Goal: Information Seeking & Learning: Learn about a topic

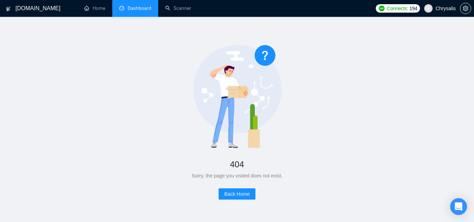
click at [137, 7] on link "Dashboard" at bounding box center [135, 8] width 32 height 6
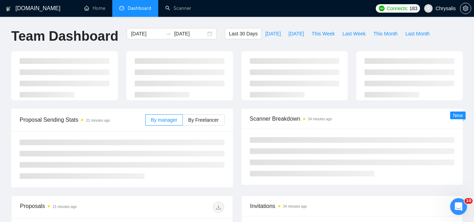
click at [448, 8] on span "Chrysalis" at bounding box center [446, 8] width 20 height 0
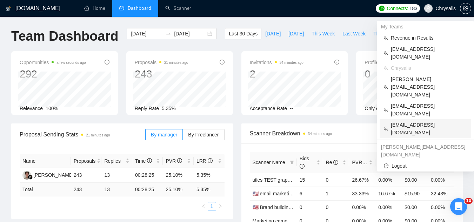
click at [418, 121] on span "[EMAIL_ADDRESS][DOMAIN_NAME]" at bounding box center [429, 128] width 76 height 15
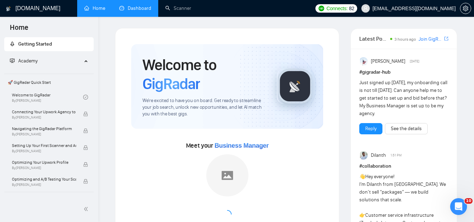
click at [136, 9] on link "Dashboard" at bounding box center [135, 8] width 32 height 6
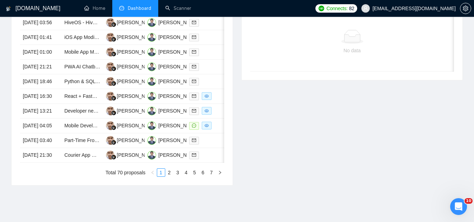
scroll to position [351, 0]
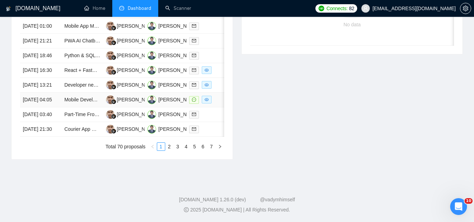
click at [80, 107] on td "Mobile Developer Needed for Social MVP on iOS/Android" at bounding box center [81, 100] width 41 height 15
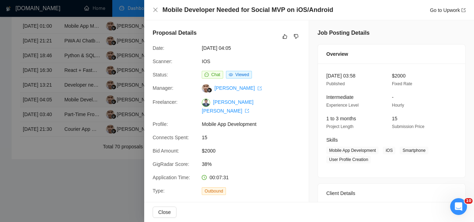
click at [80, 148] on div at bounding box center [237, 111] width 474 height 222
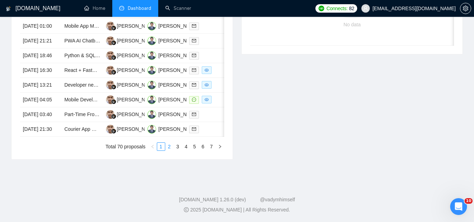
click at [170, 151] on link "2" at bounding box center [170, 147] width 8 height 8
click at [177, 151] on link "3" at bounding box center [178, 147] width 8 height 8
click at [186, 148] on link "4" at bounding box center [187, 147] width 8 height 8
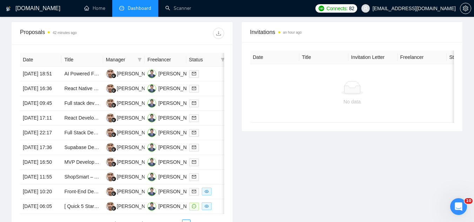
scroll to position [238, 0]
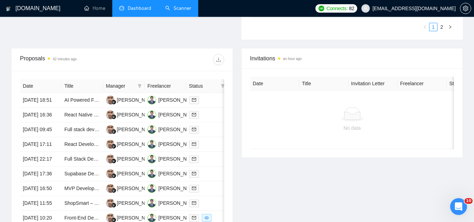
click at [176, 9] on link "Scanner" at bounding box center [178, 8] width 26 height 6
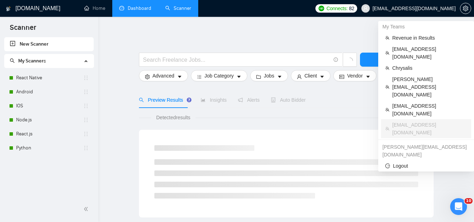
click at [396, 8] on span "[EMAIL_ADDRESS][DOMAIN_NAME]" at bounding box center [414, 8] width 83 height 0
click at [397, 64] on span "Chrysalis" at bounding box center [429, 68] width 75 height 8
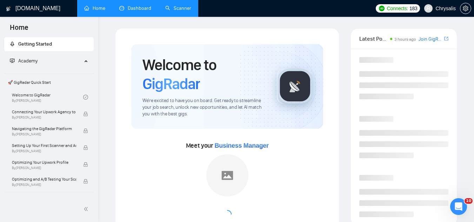
click at [143, 11] on link "Dashboard" at bounding box center [135, 8] width 32 height 6
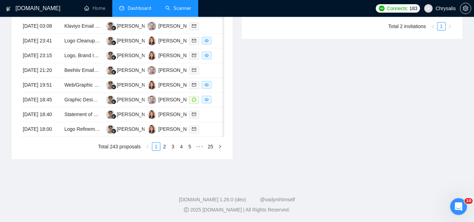
scroll to position [386, 0]
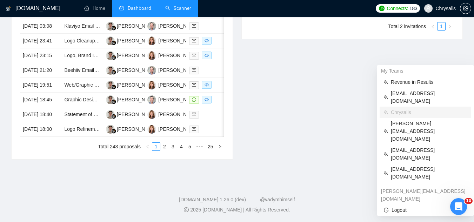
click at [437, 9] on span "Chrysalis" at bounding box center [440, 8] width 40 height 22
click at [419, 90] on span "[EMAIL_ADDRESS][DOMAIN_NAME]" at bounding box center [429, 97] width 76 height 15
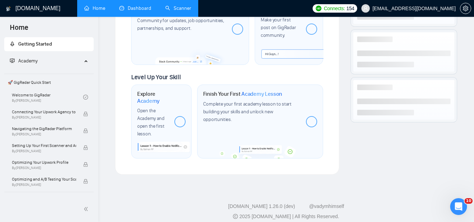
click at [150, 11] on link "Dashboard" at bounding box center [135, 8] width 32 height 6
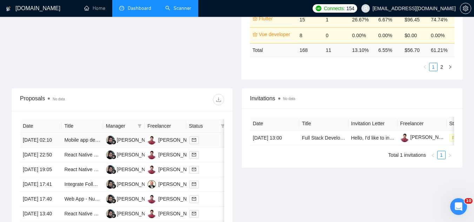
scroll to position [206, 0]
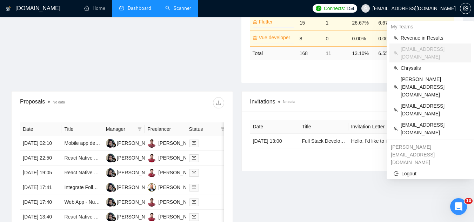
click at [412, 8] on span "[EMAIL_ADDRESS][DOMAIN_NAME]" at bounding box center [414, 8] width 83 height 0
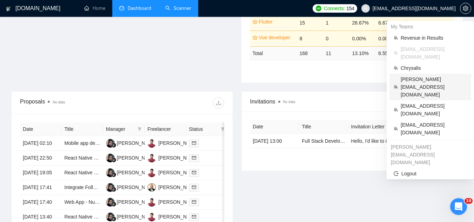
click at [409, 75] on span "[PERSON_NAME][EMAIL_ADDRESS][DOMAIN_NAME]" at bounding box center [434, 86] width 66 height 23
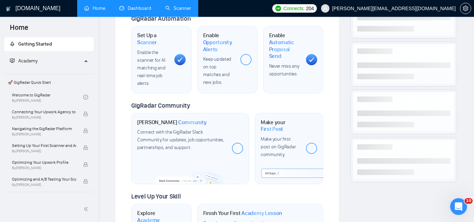
click at [146, 6] on link "Dashboard" at bounding box center [135, 8] width 32 height 6
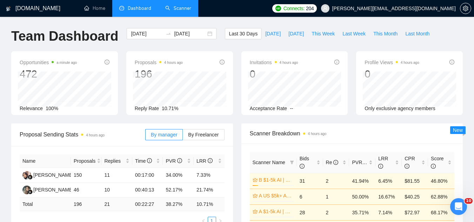
click at [414, 12] on span "[PERSON_NAME][EMAIL_ADDRESS][DOMAIN_NAME]" at bounding box center [388, 8] width 143 height 22
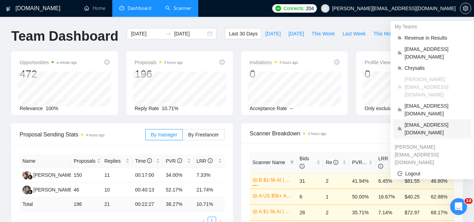
click at [418, 121] on span "[EMAIL_ADDRESS][DOMAIN_NAME]" at bounding box center [436, 128] width 62 height 15
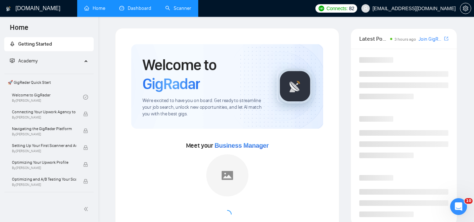
click at [138, 9] on link "Dashboard" at bounding box center [135, 8] width 32 height 6
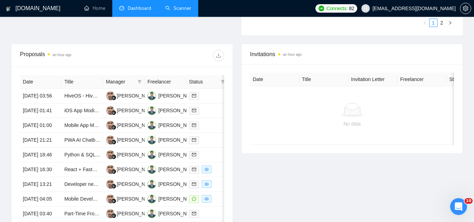
scroll to position [246, 0]
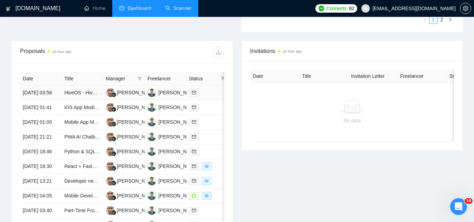
click at [84, 100] on td "HiveOS - Hive Routing" at bounding box center [81, 93] width 41 height 15
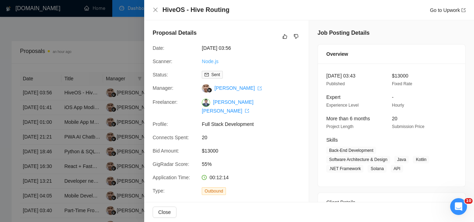
click at [217, 62] on link "Node.js" at bounding box center [210, 62] width 16 height 6
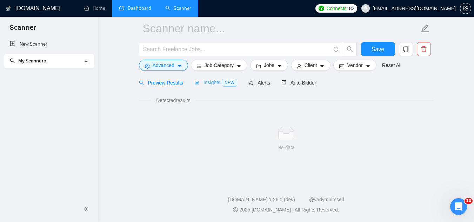
scroll to position [28, 0]
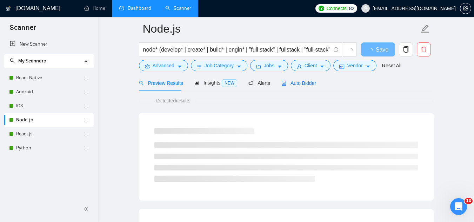
click at [295, 82] on span "Auto Bidder" at bounding box center [299, 83] width 35 height 6
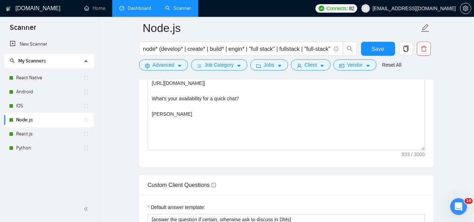
scroll to position [941, 0]
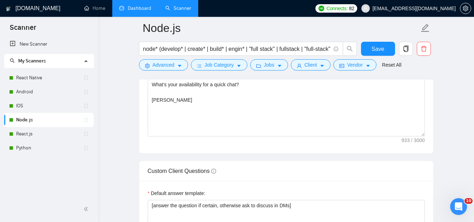
click at [130, 5] on link "Dashboard" at bounding box center [135, 8] width 32 height 6
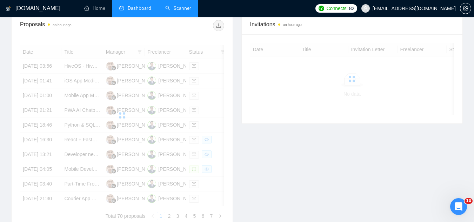
scroll to position [211, 0]
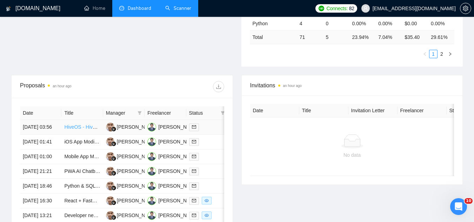
click at [82, 130] on link "HiveOS - Hive Routing" at bounding box center [88, 127] width 49 height 6
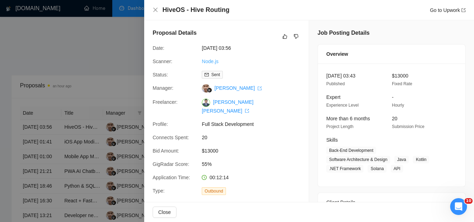
click at [216, 60] on link "Node.js" at bounding box center [210, 62] width 16 height 6
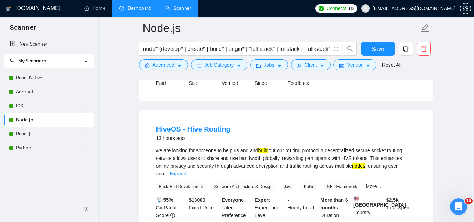
scroll to position [379, 0]
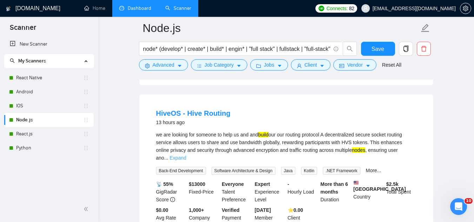
click at [186, 155] on link "Expand" at bounding box center [178, 158] width 16 height 6
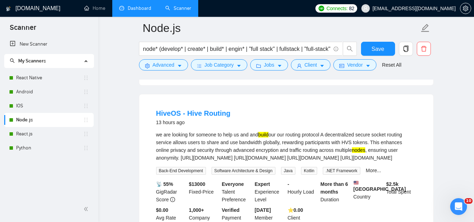
click at [330, 156] on div "we are looking for someone to help us and and build our our routing protocol A …" at bounding box center [286, 146] width 260 height 31
drag, startPoint x: 321, startPoint y: 140, endPoint x: 353, endPoint y: 140, distance: 32.3
click at [353, 140] on div "we are looking for someone to help us and and build our our routing protocol A …" at bounding box center [286, 146] width 260 height 31
copy div "multiple nodes"
